Goal: Task Accomplishment & Management: Manage account settings

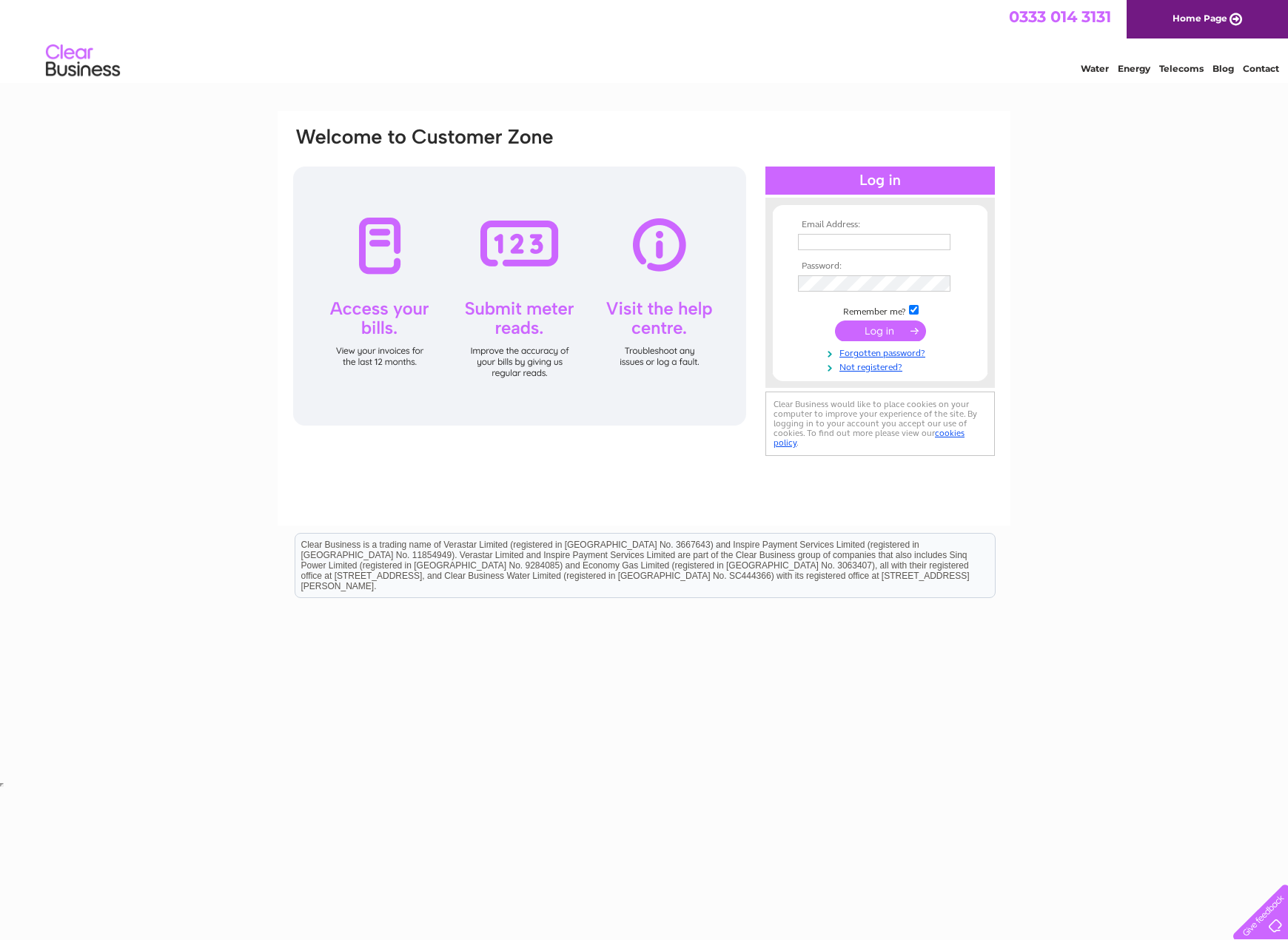
type input "claire.sharp@bennettsassociates.com"
click at [885, 326] on input "submit" at bounding box center [880, 331] width 91 height 21
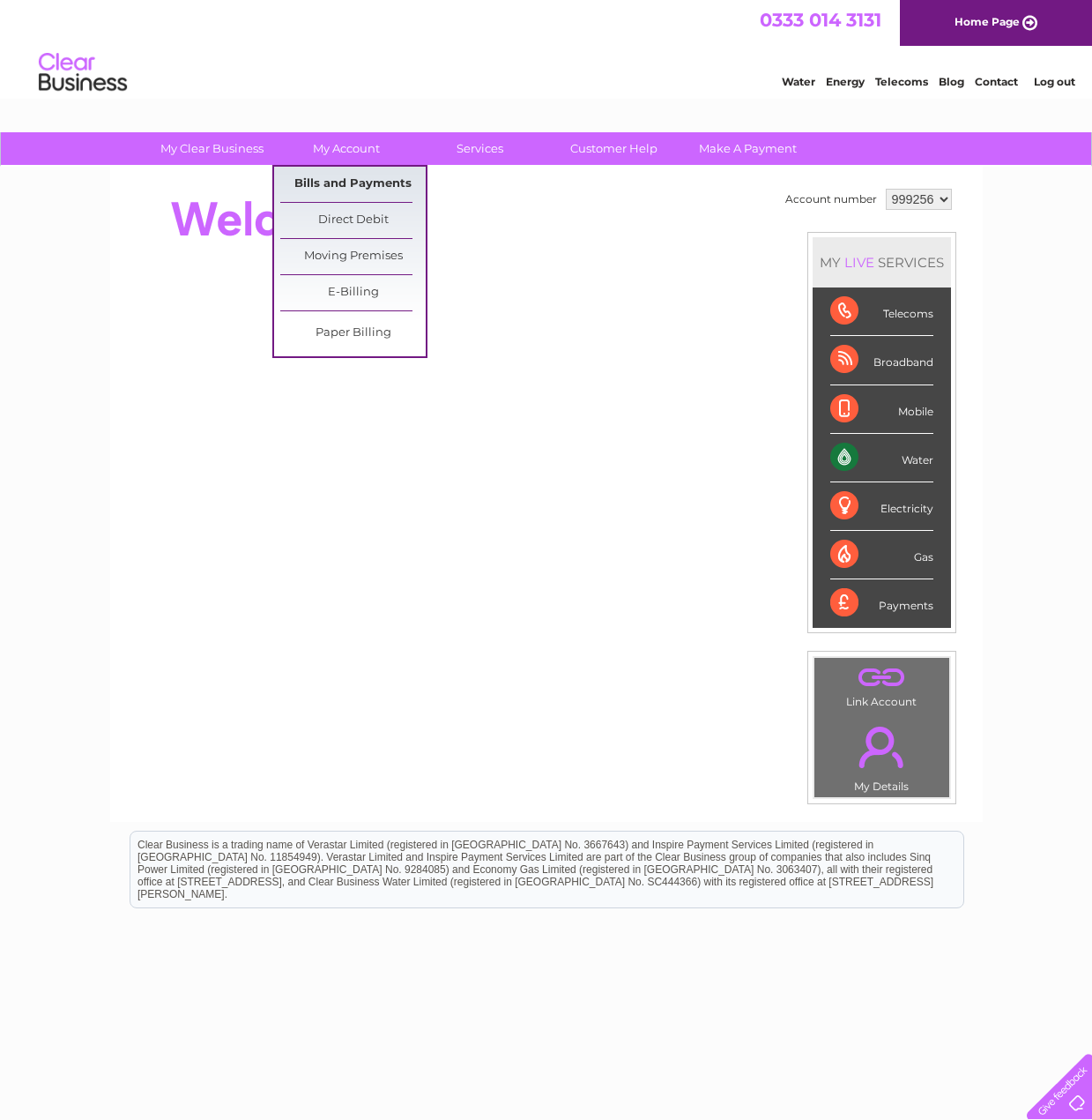
click at [323, 186] on link "Bills and Payments" at bounding box center [353, 184] width 145 height 35
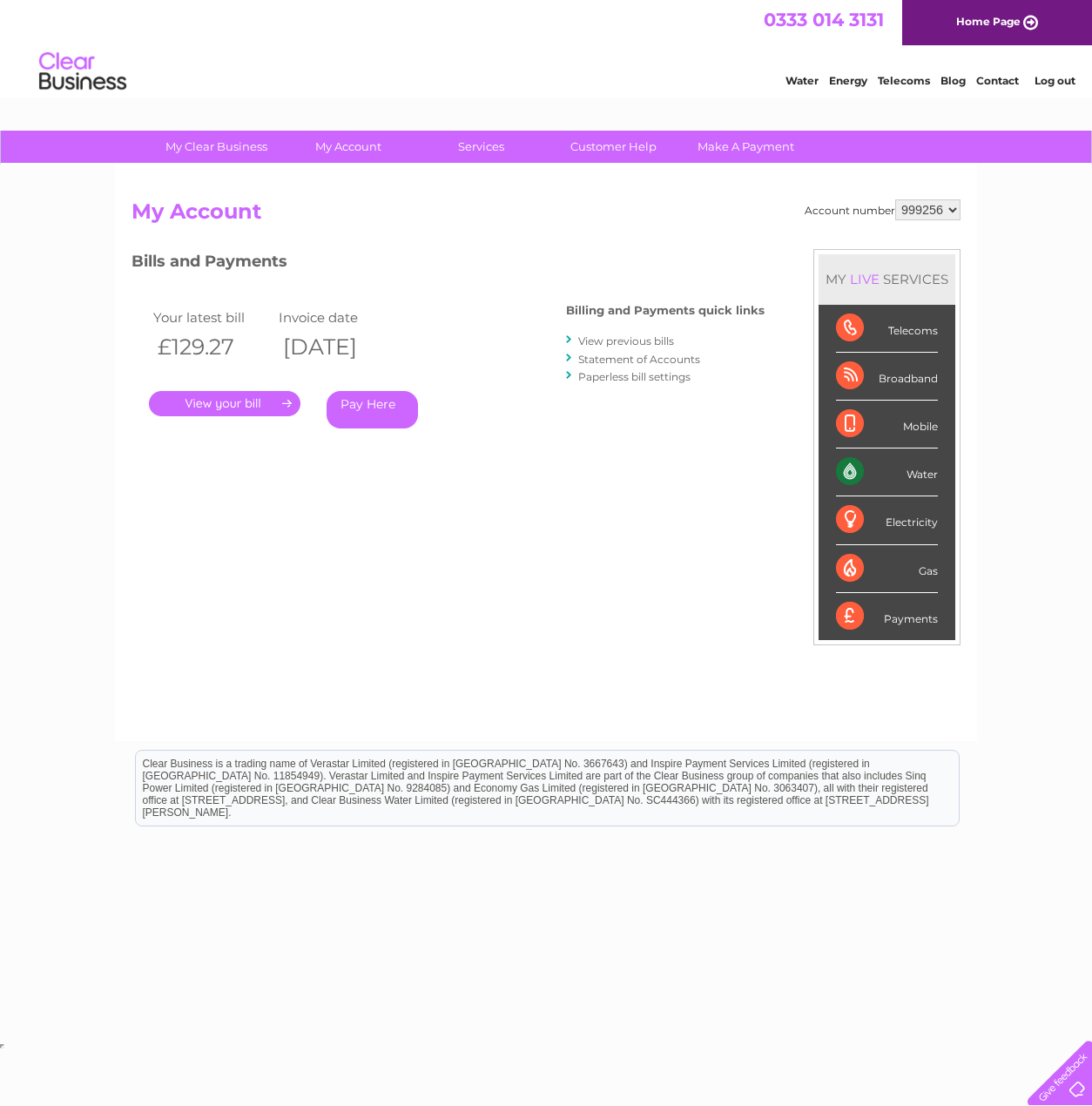
click at [250, 406] on link "." at bounding box center [224, 403] width 151 height 26
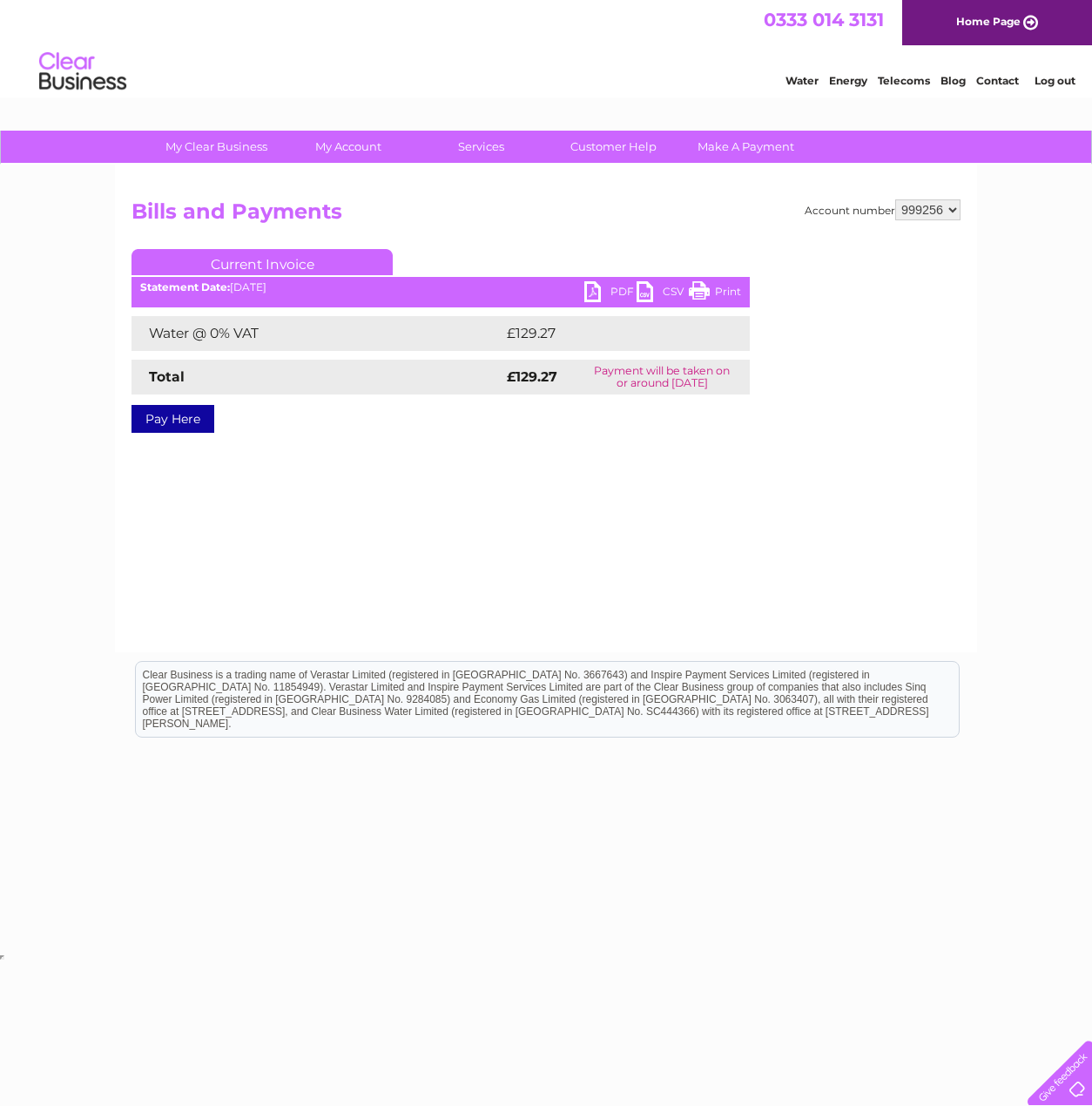
click at [608, 293] on link "PDF" at bounding box center [610, 294] width 52 height 26
